Goal: Task Accomplishment & Management: Use online tool/utility

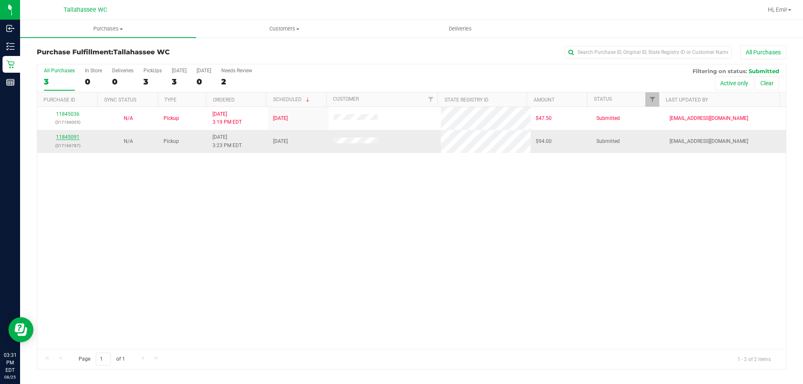
click at [68, 138] on link "11845091" at bounding box center [67, 137] width 23 height 6
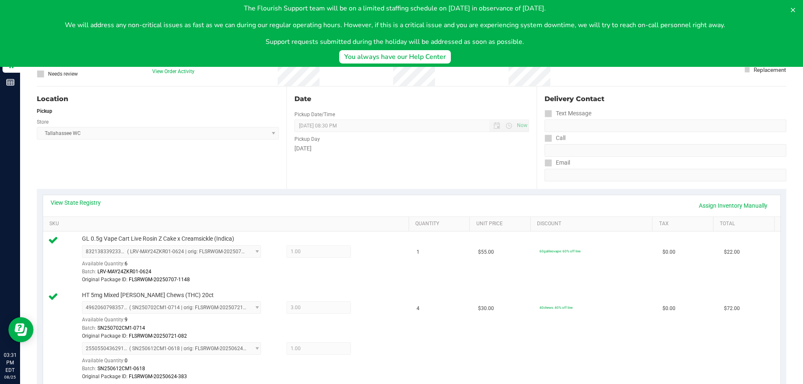
scroll to position [84, 0]
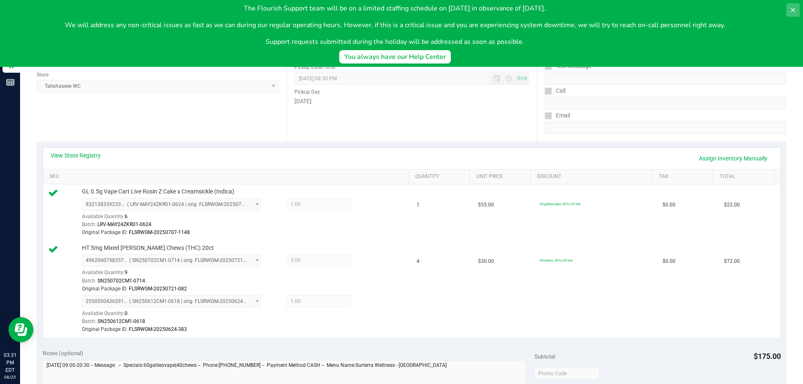
click at [793, 8] on icon at bounding box center [793, 10] width 7 height 7
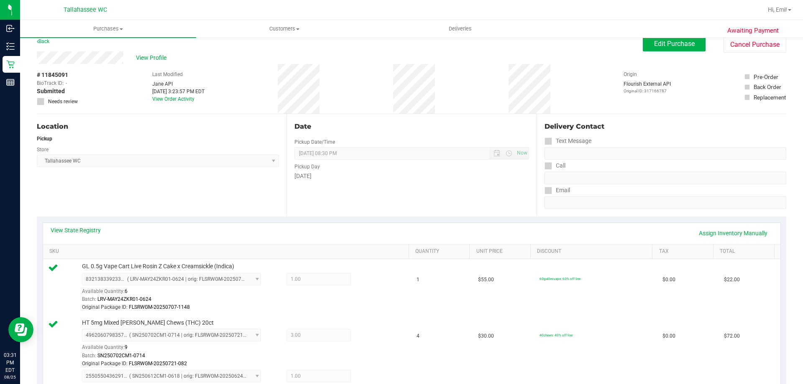
scroll to position [0, 0]
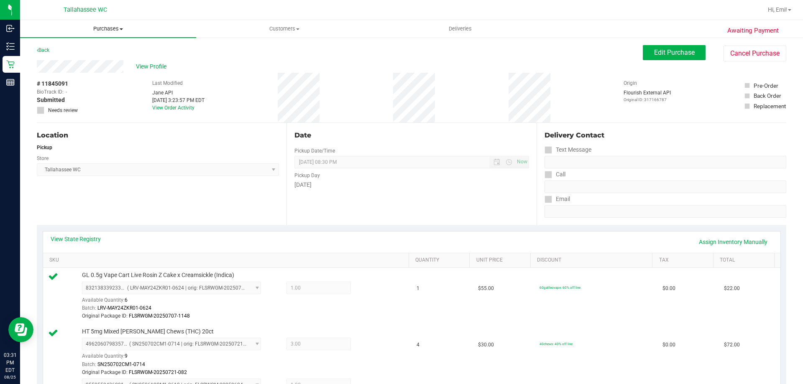
click at [102, 35] on uib-tab-heading "Purchases Summary of purchases Fulfillment All purchases" at bounding box center [108, 29] width 176 height 18
click at [105, 59] on li "Fulfillment" at bounding box center [108, 61] width 176 height 10
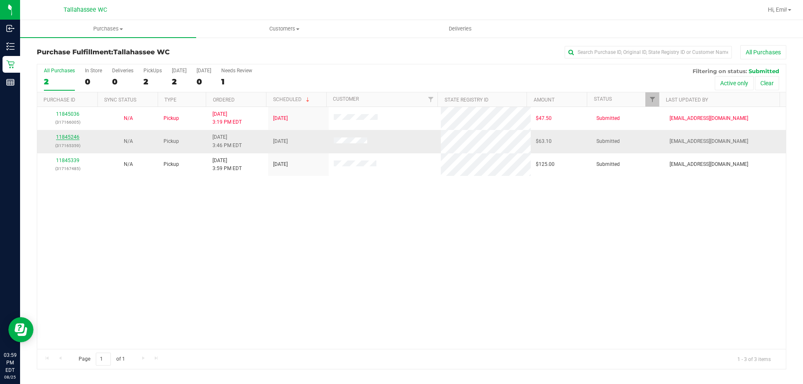
click at [74, 135] on link "11845246" at bounding box center [67, 137] width 23 height 6
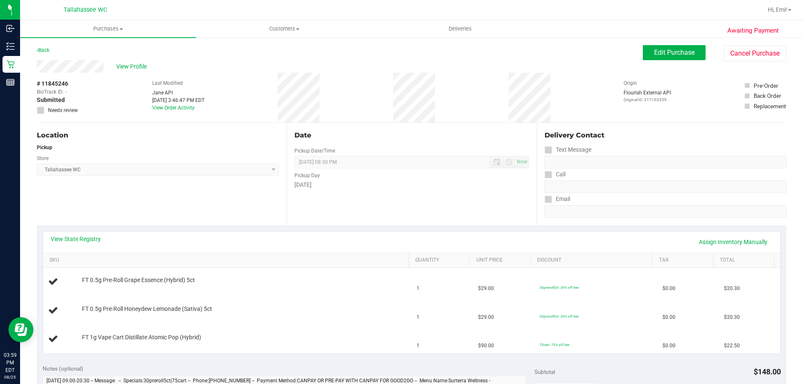
click at [84, 248] on div "View State Registry Assign Inventory Manually" at bounding box center [412, 242] width 722 height 14
click at [82, 241] on link "View State Registry" at bounding box center [76, 239] width 50 height 8
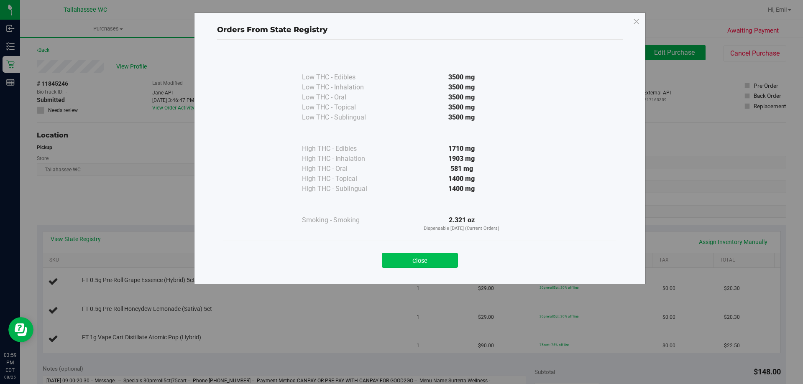
click at [430, 254] on button "Close" at bounding box center [420, 260] width 76 height 15
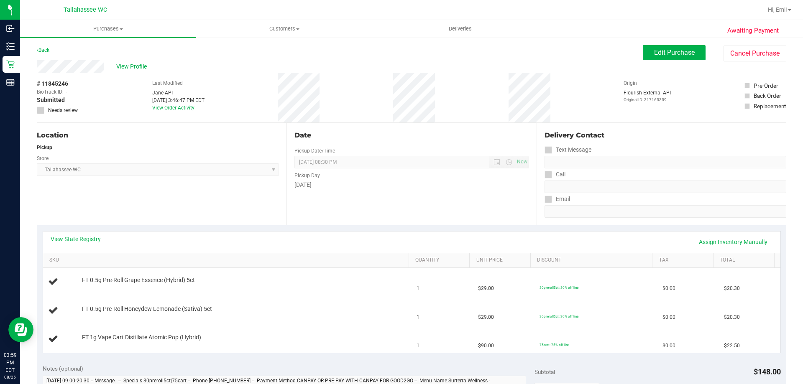
click at [74, 236] on link "View State Registry" at bounding box center [76, 239] width 50 height 8
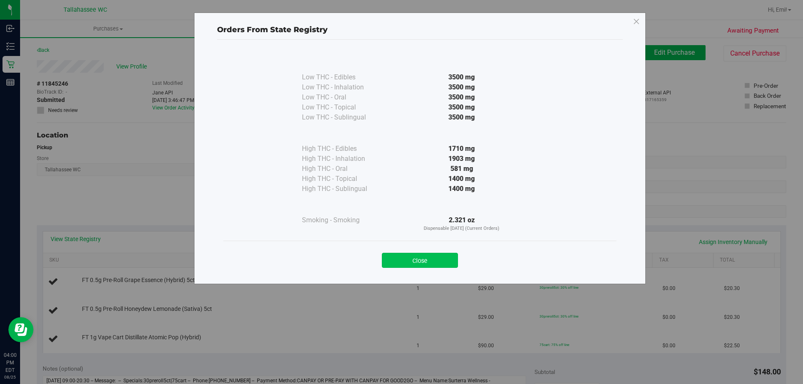
click at [420, 254] on button "Close" at bounding box center [420, 260] width 76 height 15
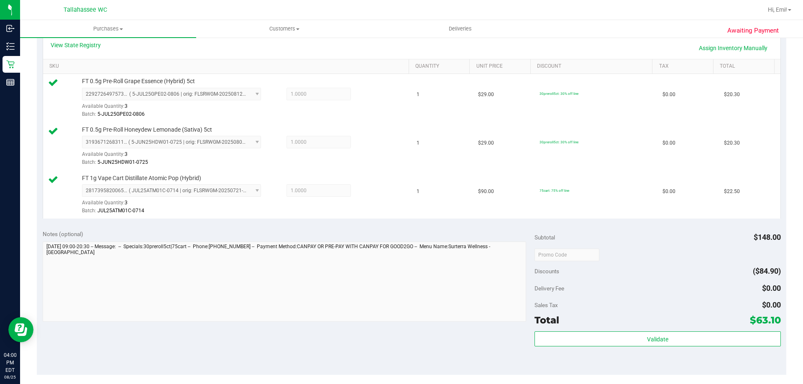
scroll to position [209, 0]
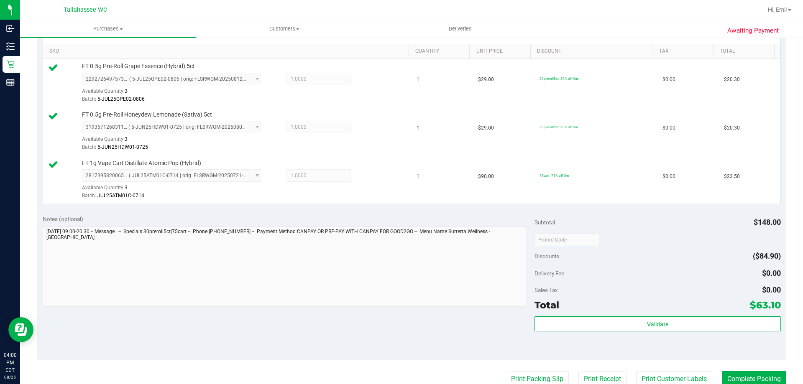
click at [564, 315] on div "Subtotal $148.00 Discounts ($84.90) Delivery Fee $0.00 Sales Tax $0.00 Total $6…" at bounding box center [658, 284] width 246 height 139
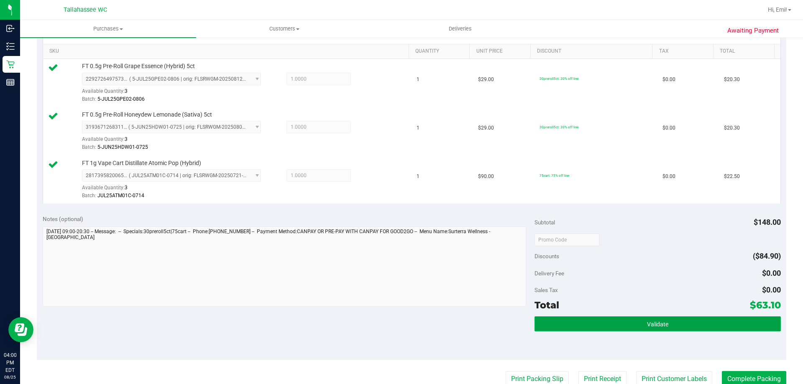
click at [564, 320] on button "Validate" at bounding box center [658, 324] width 246 height 15
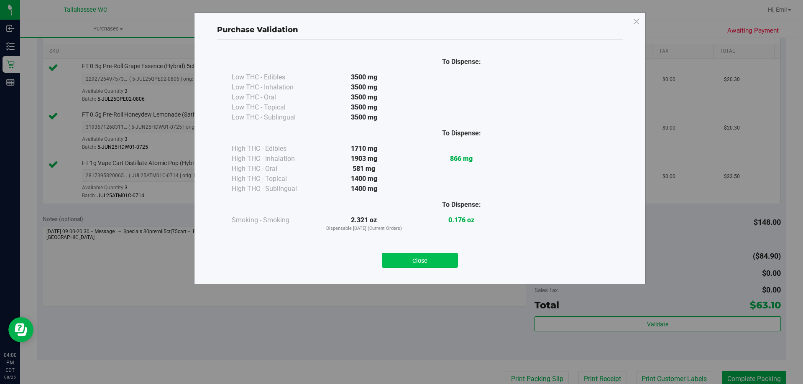
click at [416, 264] on button "Close" at bounding box center [420, 260] width 76 height 15
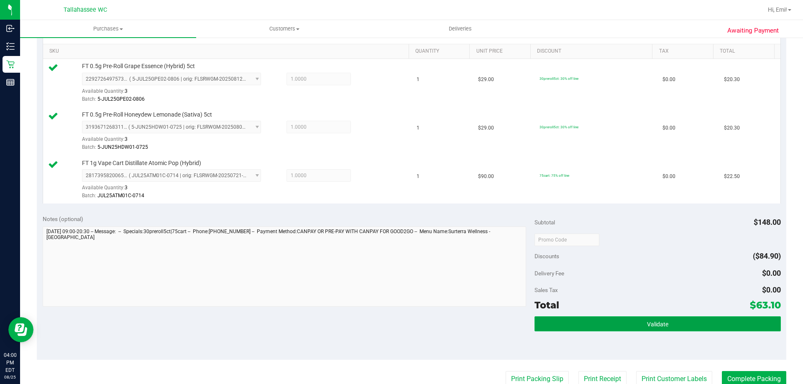
click at [583, 324] on button "Validate" at bounding box center [658, 324] width 246 height 15
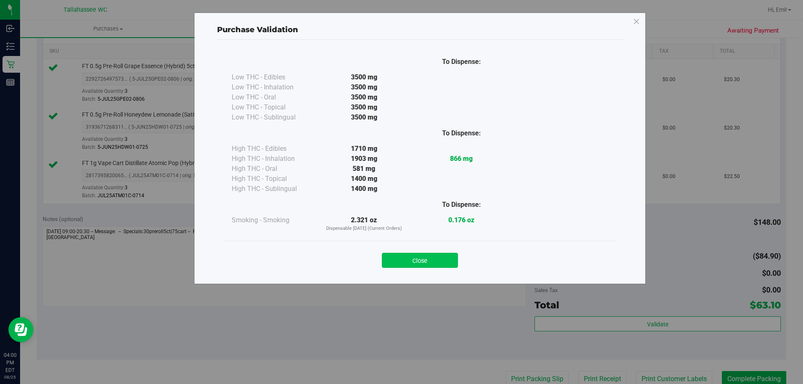
click at [430, 268] on button "Close" at bounding box center [420, 260] width 76 height 15
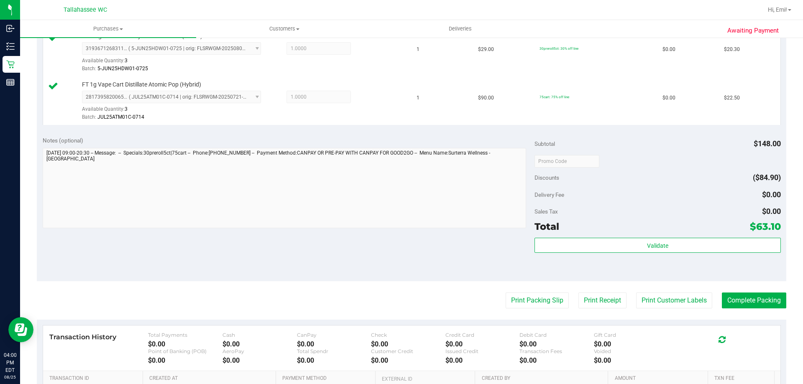
scroll to position [335, 0]
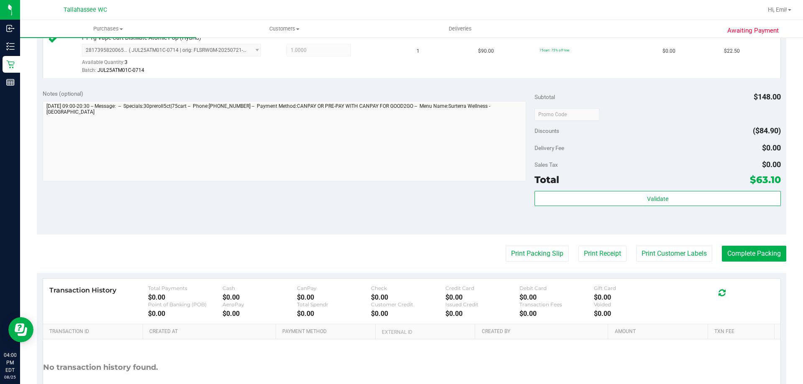
click at [507, 244] on purchase-details "Back Edit Purchase Cancel Purchase View Profile # 11845246 BioTrack ID: - Submi…" at bounding box center [412, 70] width 750 height 719
click at [507, 248] on button "Print Packing Slip" at bounding box center [537, 254] width 63 height 16
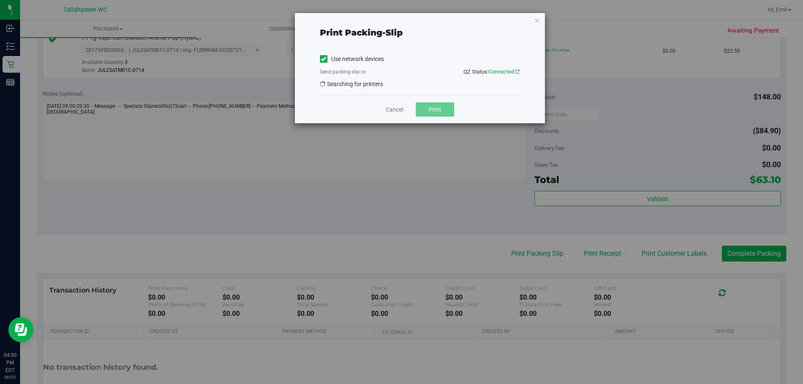
click at [436, 106] on button "Print" at bounding box center [435, 109] width 38 height 14
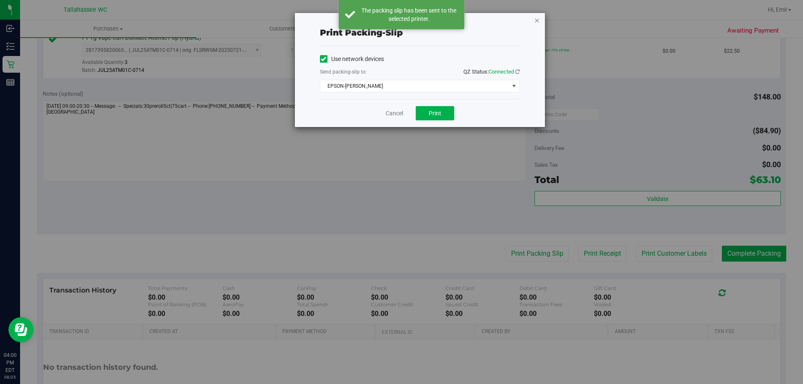
click at [540, 20] on icon "button" at bounding box center [537, 20] width 6 height 10
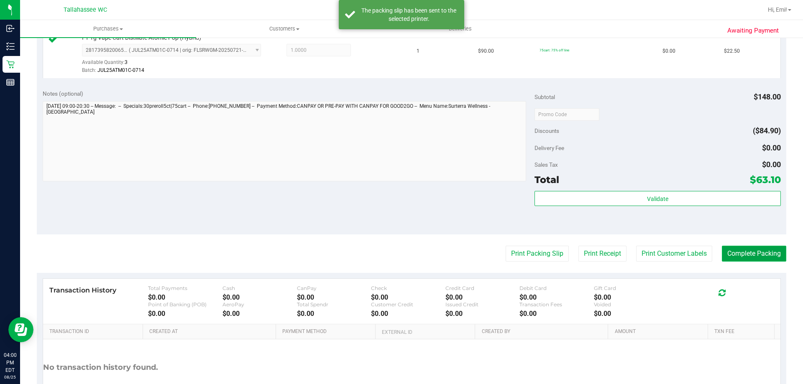
click at [743, 255] on button "Complete Packing" at bounding box center [754, 254] width 64 height 16
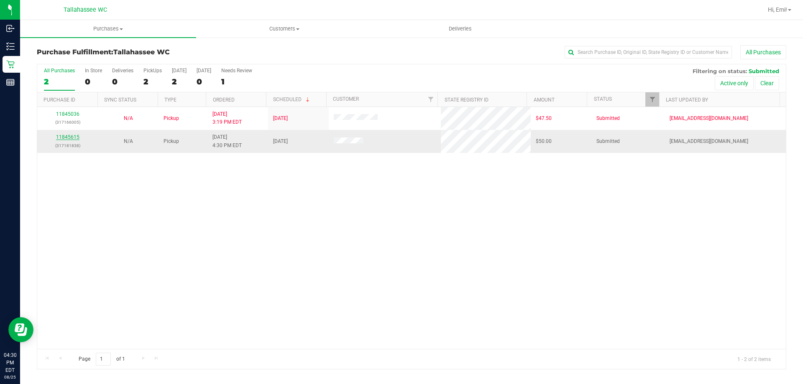
click at [72, 138] on link "11845615" at bounding box center [67, 137] width 23 height 6
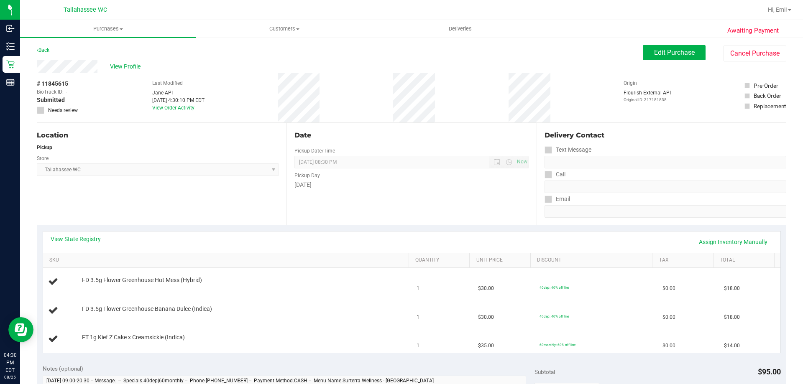
click at [93, 236] on link "View State Registry" at bounding box center [76, 239] width 50 height 8
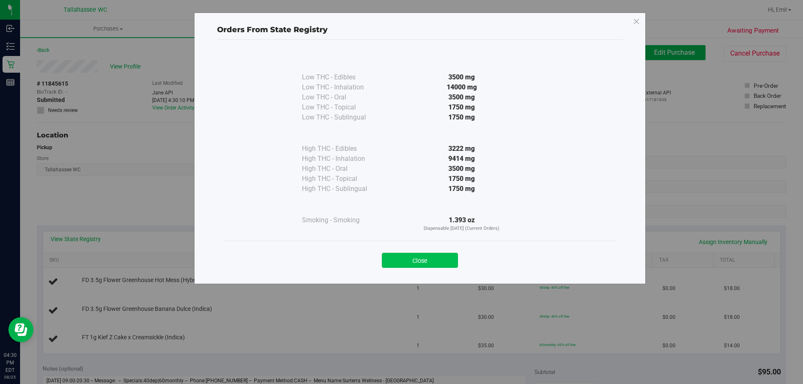
click at [446, 262] on button "Close" at bounding box center [420, 260] width 76 height 15
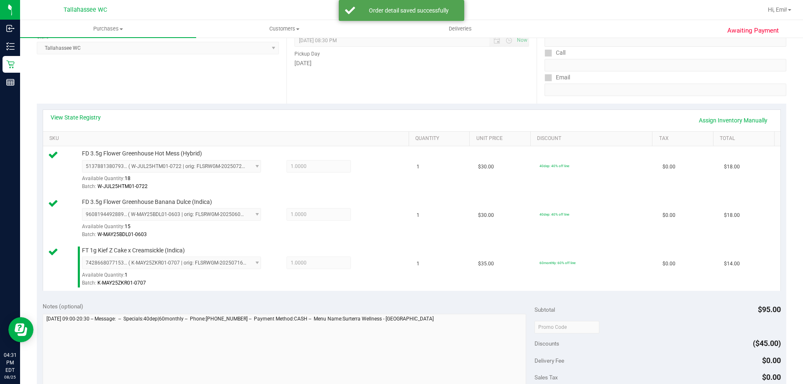
scroll to position [251, 0]
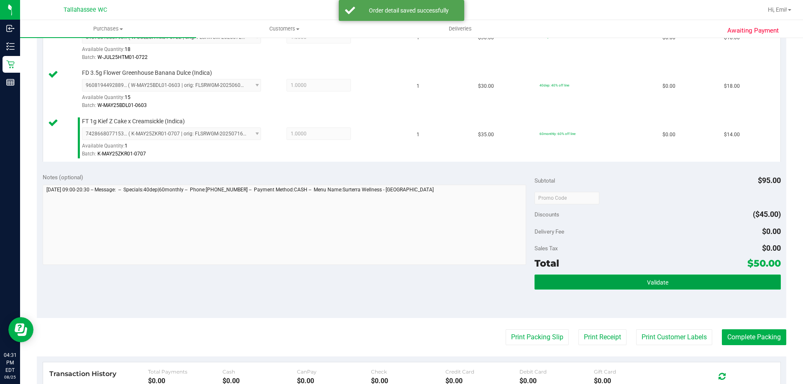
click at [537, 278] on button "Validate" at bounding box center [658, 282] width 246 height 15
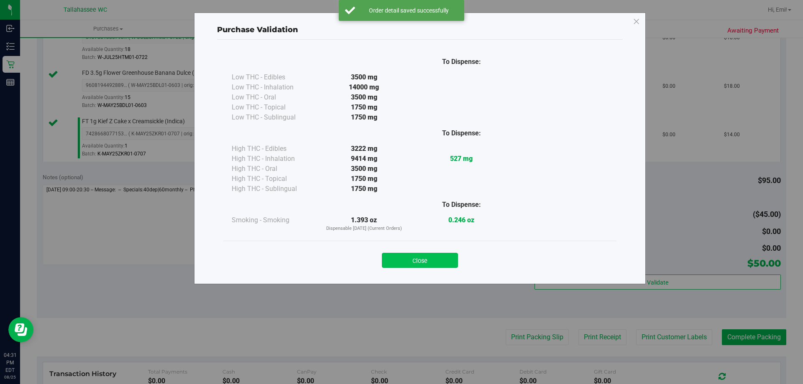
click at [409, 259] on button "Close" at bounding box center [420, 260] width 76 height 15
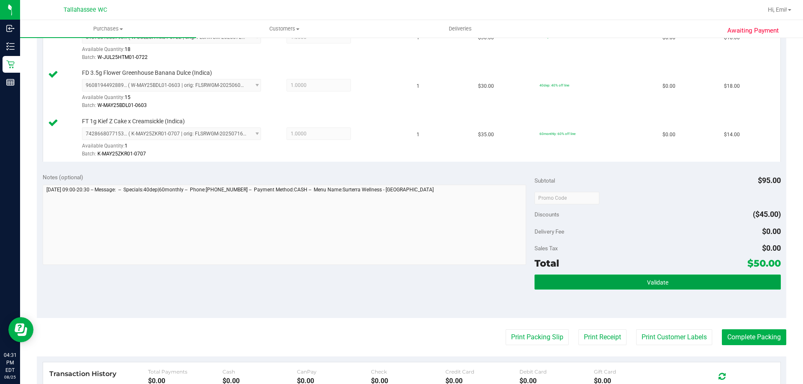
click at [605, 278] on button "Validate" at bounding box center [658, 282] width 246 height 15
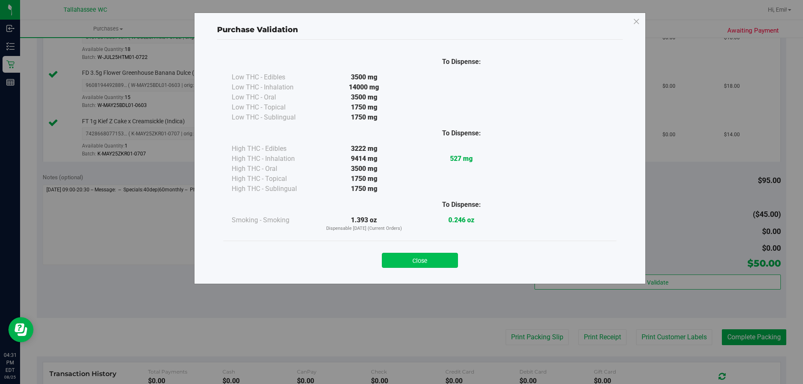
click at [430, 261] on button "Close" at bounding box center [420, 260] width 76 height 15
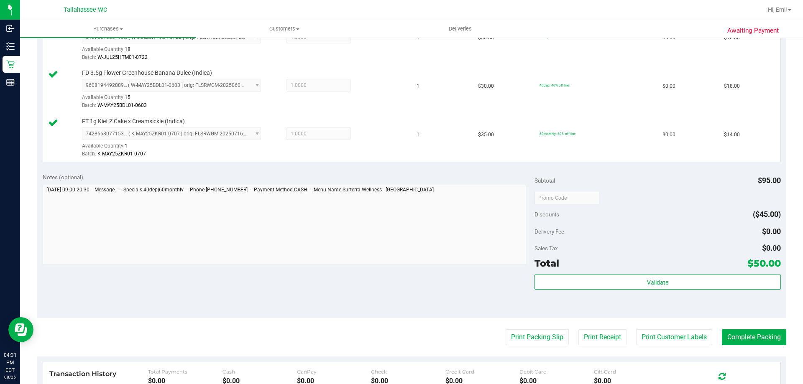
click at [522, 324] on purchase-details "Back Edit Purchase Cancel Purchase View Profile # 11845615 BioTrack ID: - Submi…" at bounding box center [412, 153] width 750 height 719
click at [527, 339] on button "Print Packing Slip" at bounding box center [537, 338] width 63 height 16
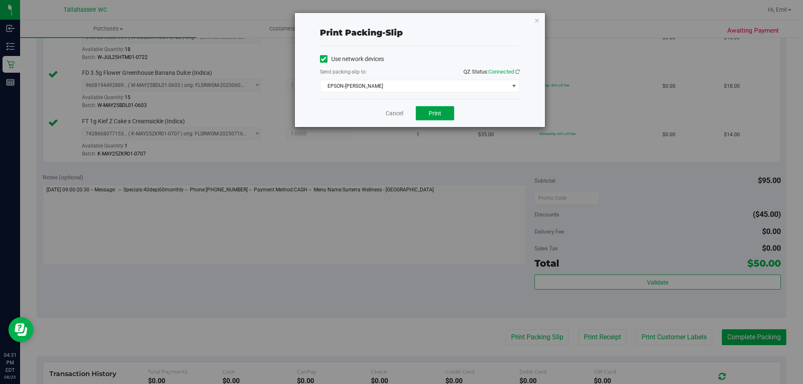
click at [444, 111] on button "Print" at bounding box center [435, 113] width 38 height 14
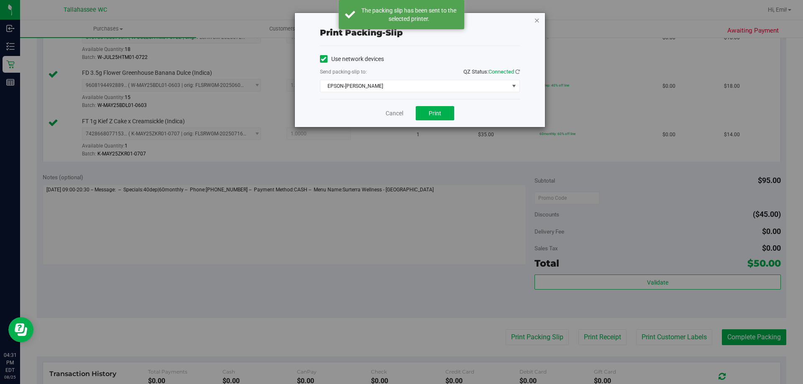
click at [538, 20] on icon "button" at bounding box center [537, 20] width 6 height 10
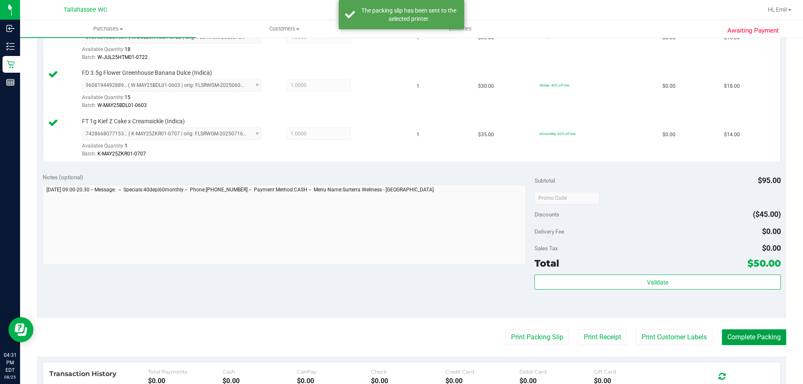
click at [727, 335] on button "Complete Packing" at bounding box center [754, 338] width 64 height 16
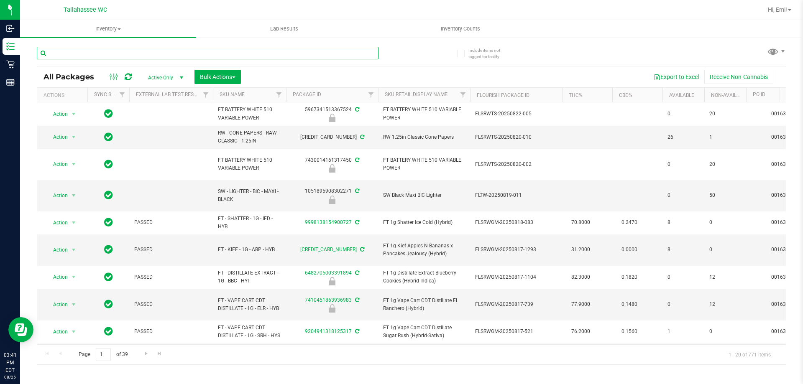
click at [228, 53] on input "text" at bounding box center [208, 53] width 342 height 13
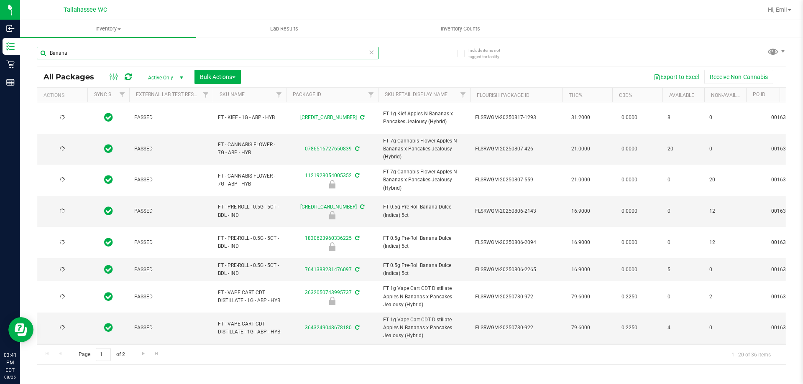
click at [223, 50] on input "Banana" at bounding box center [208, 53] width 342 height 13
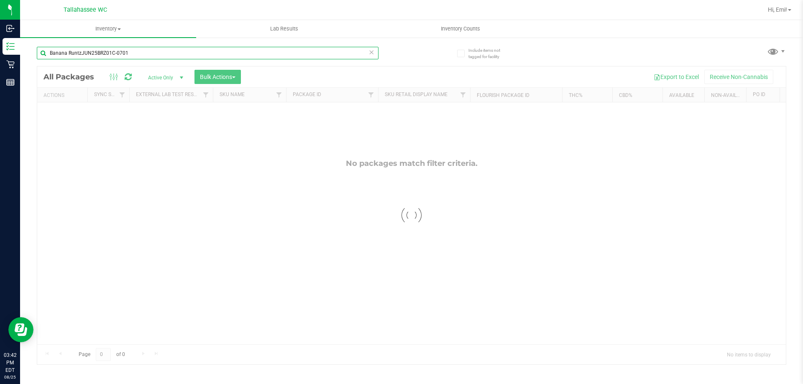
click at [374, 53] on div "Banana RuntzJUN25BRZ01C-0701" at bounding box center [208, 53] width 342 height 13
type input "Banana RuntzJUN25BRZ01C-0701"
click at [372, 53] on icon at bounding box center [372, 52] width 6 height 10
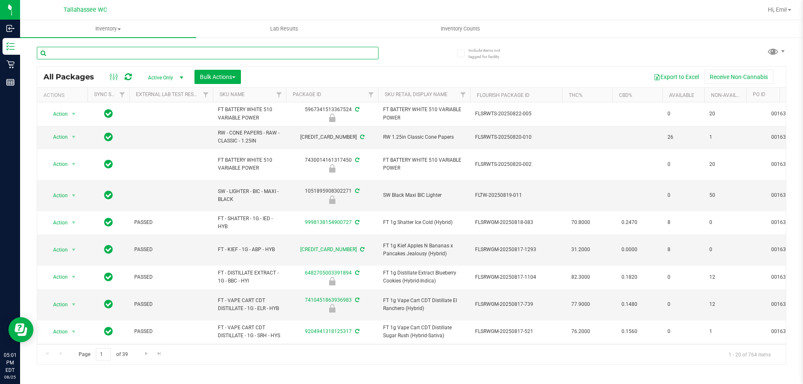
click at [263, 54] on input "text" at bounding box center [208, 53] width 342 height 13
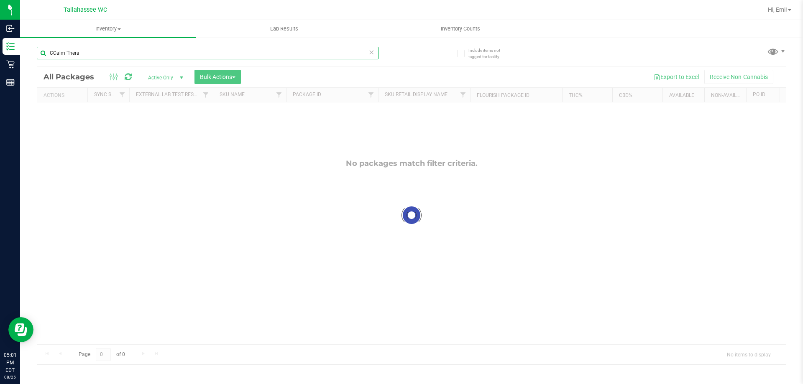
click at [53, 53] on input "CCalm Thera" at bounding box center [208, 53] width 342 height 13
click at [104, 55] on input "Calm Thera" at bounding box center [208, 53] width 342 height 13
drag, startPoint x: 80, startPoint y: 51, endPoint x: 61, endPoint y: 52, distance: 19.3
click at [61, 52] on input "Calm Thera" at bounding box center [208, 53] width 342 height 13
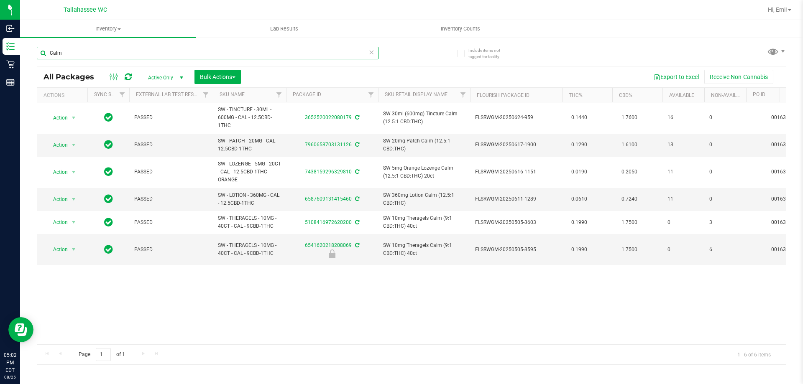
type input "Calm"
